Goal: Check status: Check status

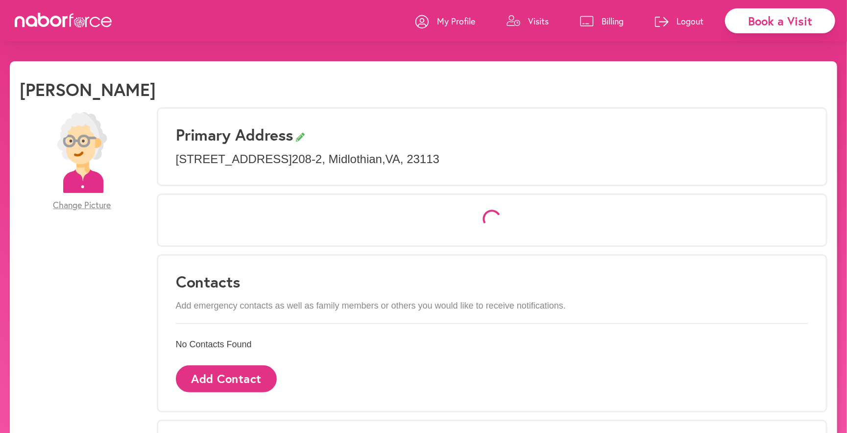
select select "*"
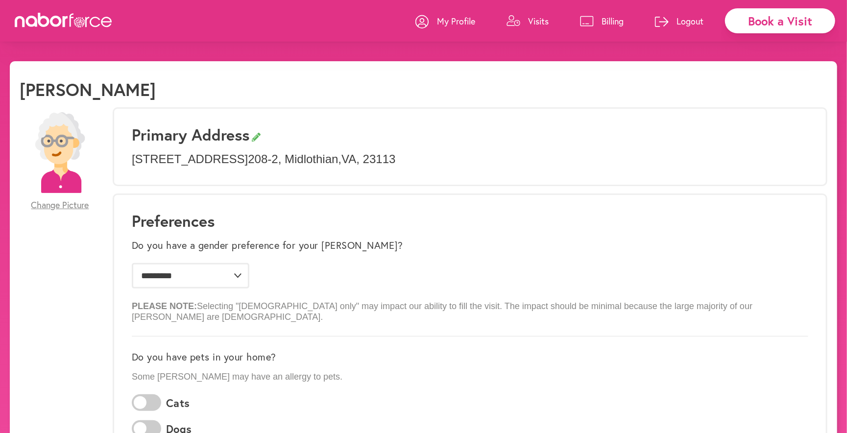
click at [543, 24] on p "Visits" at bounding box center [538, 21] width 21 height 12
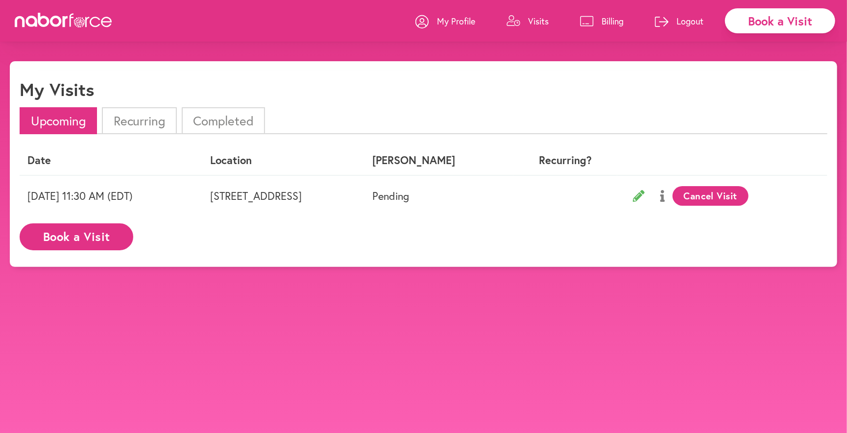
click at [615, 19] on p "Billing" at bounding box center [613, 21] width 22 height 12
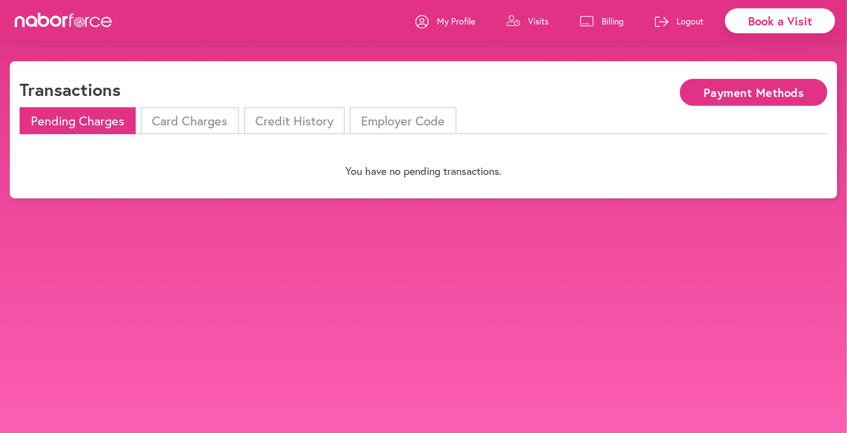
click at [171, 128] on li "Card Charges" at bounding box center [190, 120] width 98 height 27
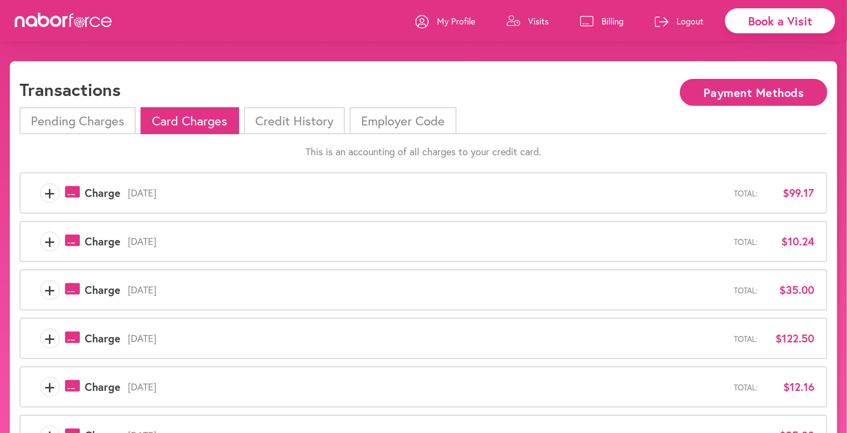
click at [314, 201] on div "+ payments-outline-icon-pink Created with Sketch. Charge [DATE] Total: $99.17" at bounding box center [423, 193] width 781 height 20
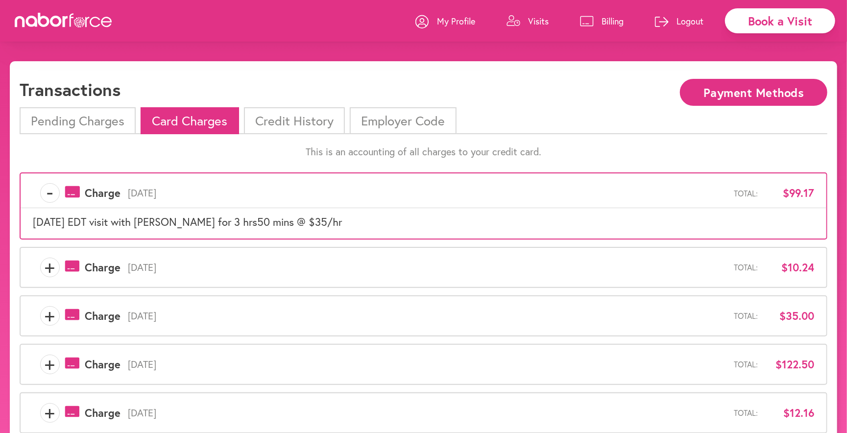
click at [58, 253] on div "+ payments-outline-icon-pink Created with Sketch. Charge [DATE] Total: $10.24" at bounding box center [424, 267] width 808 height 41
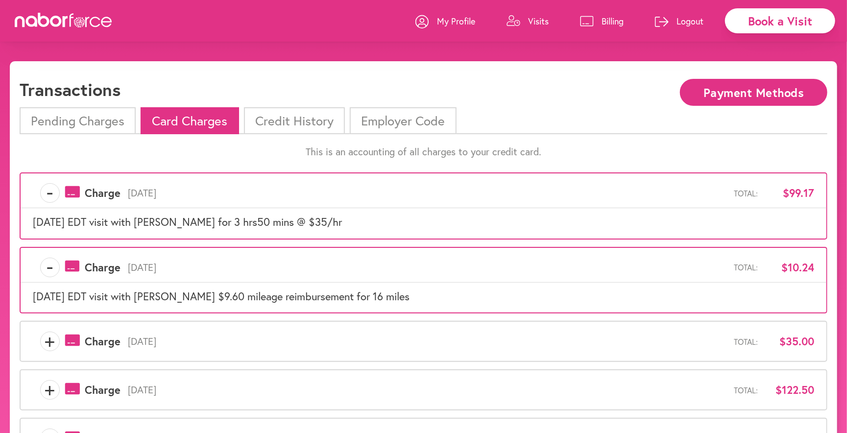
click at [607, 17] on p "Billing" at bounding box center [613, 21] width 22 height 12
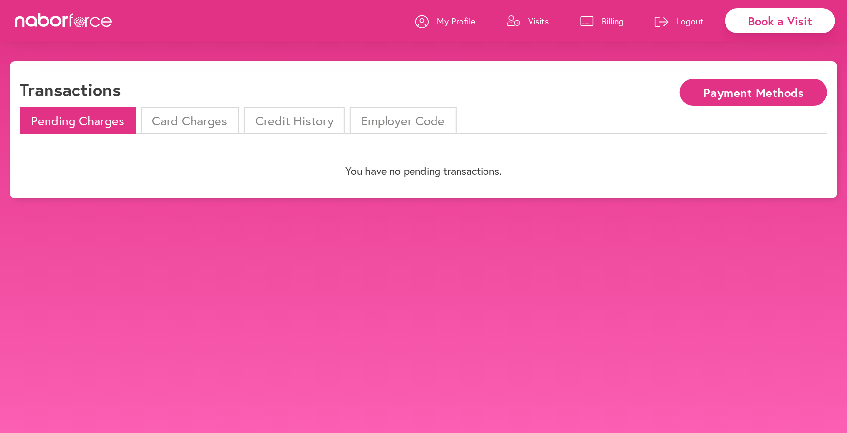
click at [195, 122] on li "Card Charges" at bounding box center [190, 120] width 98 height 27
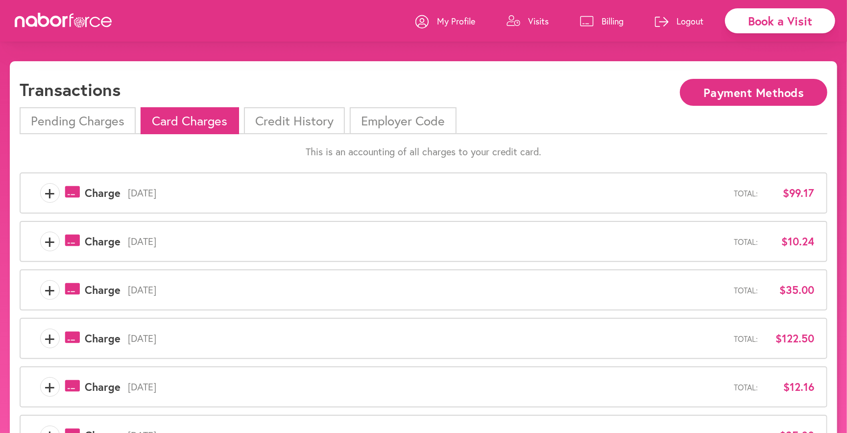
click at [313, 121] on li "Credit History" at bounding box center [294, 120] width 101 height 27
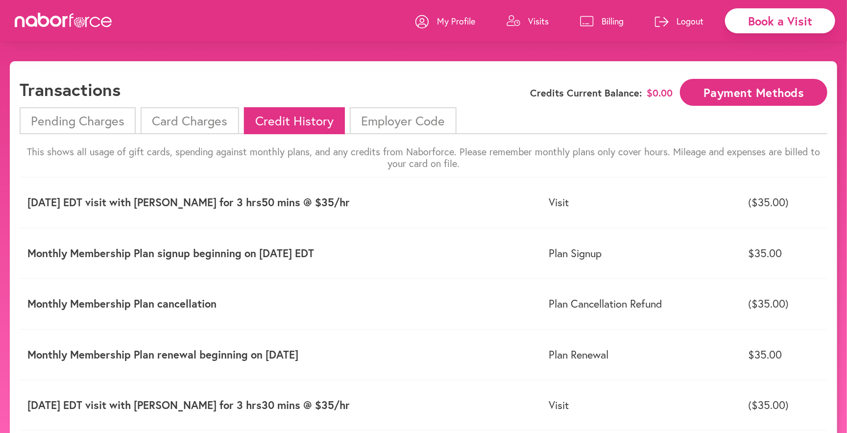
click at [517, 35] on div at bounding box center [513, 25] width 14 height 20
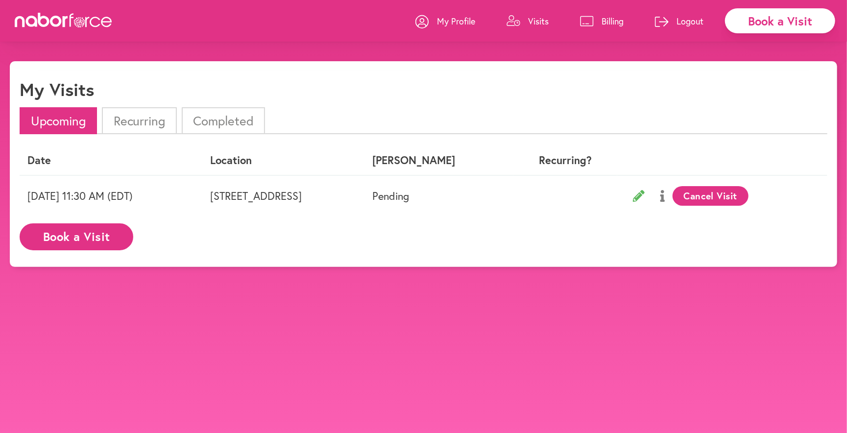
click at [242, 114] on li "Completed" at bounding box center [223, 120] width 83 height 27
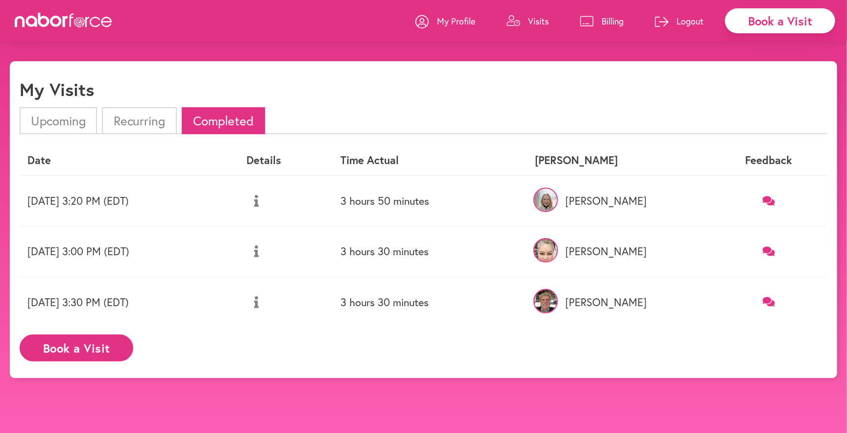
click at [259, 195] on icon at bounding box center [256, 201] width 4 height 12
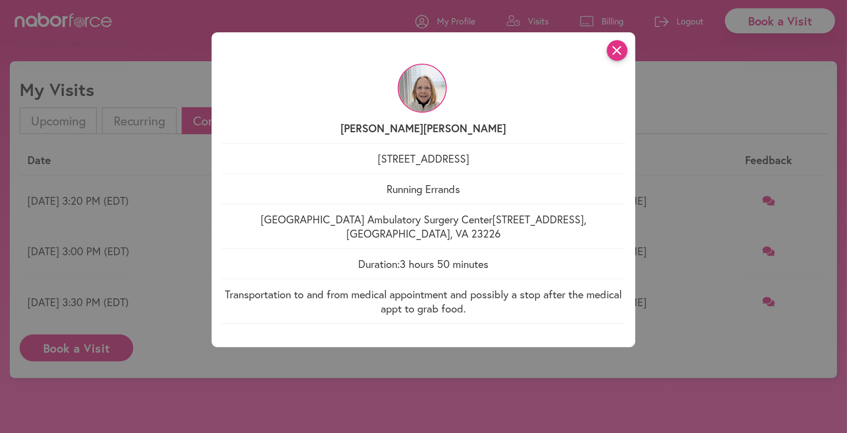
click at [613, 56] on icon "close" at bounding box center [617, 50] width 21 height 21
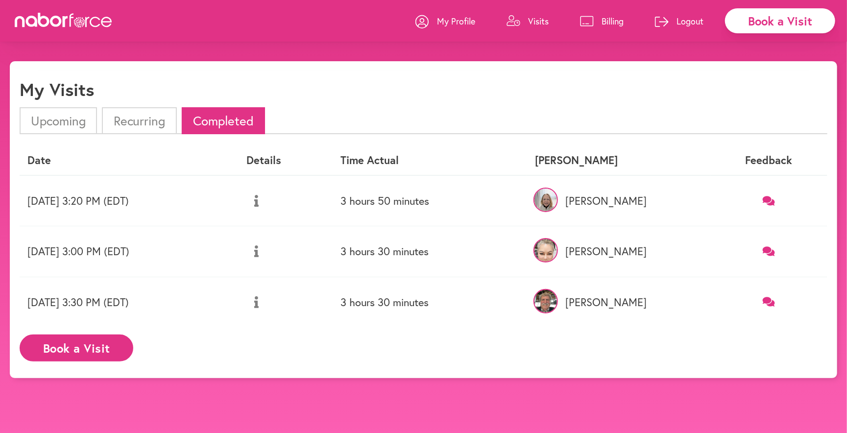
click at [599, 20] on link "Billing" at bounding box center [602, 20] width 44 height 29
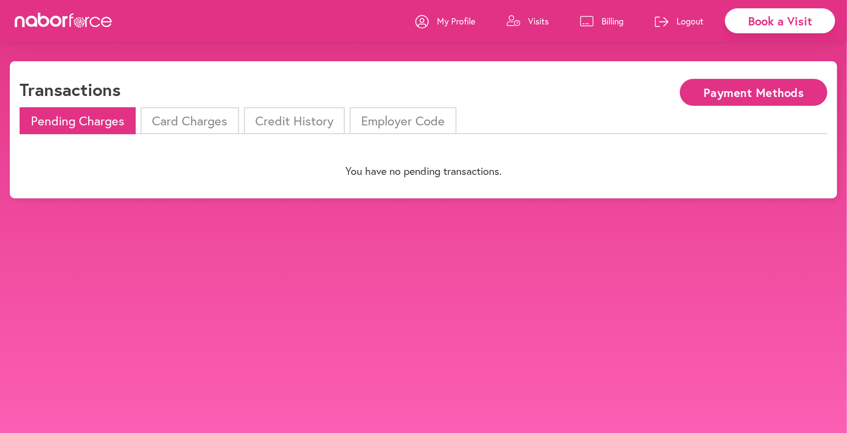
click at [197, 122] on li "Card Charges" at bounding box center [190, 120] width 98 height 27
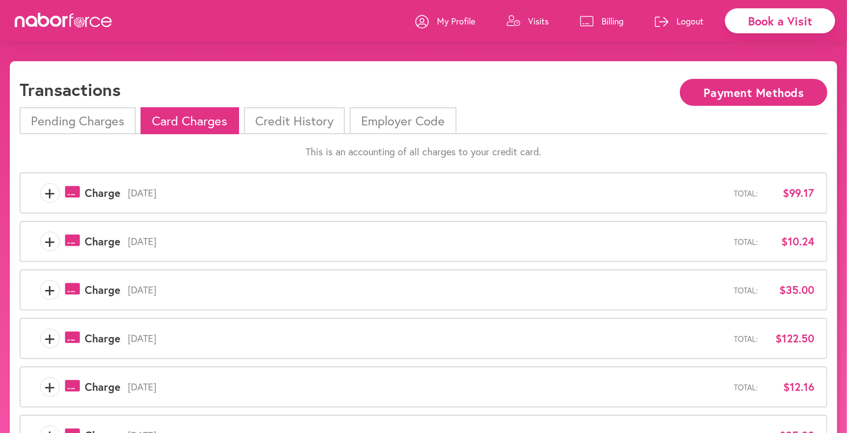
click at [208, 197] on span "[DATE]" at bounding box center [427, 193] width 613 height 12
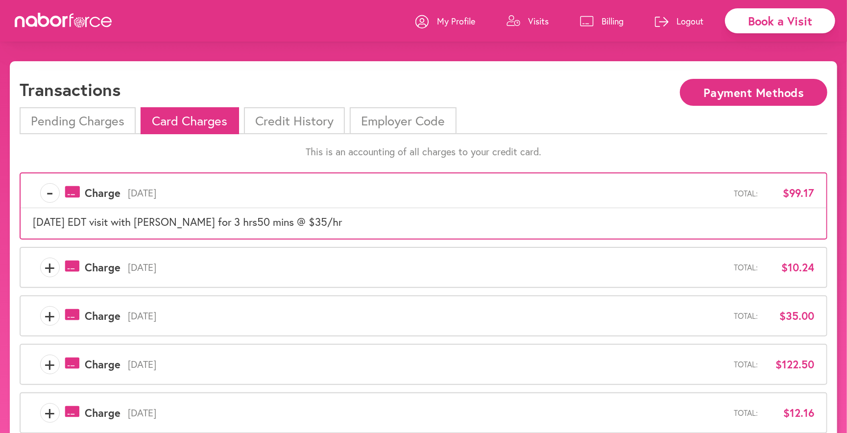
click at [184, 227] on span "[DATE] EDT visit with [PERSON_NAME] for 3 hrs50 mins @ $35/hr" at bounding box center [187, 222] width 309 height 14
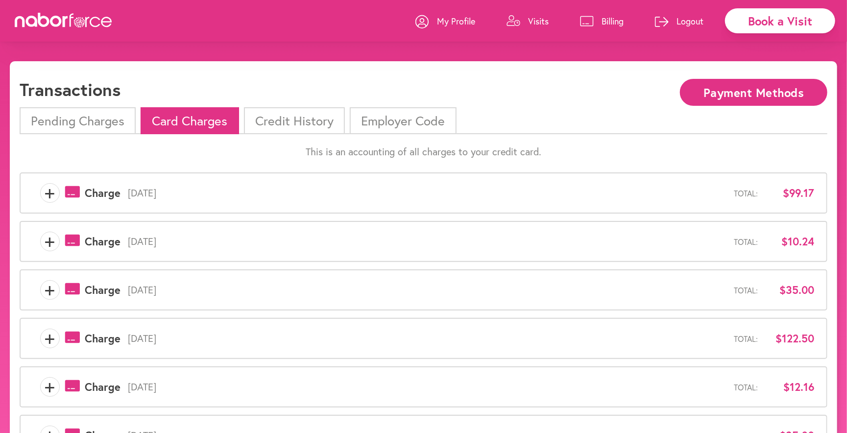
click at [260, 115] on li "Credit History" at bounding box center [294, 120] width 101 height 27
